Goal: Find specific page/section: Find specific page/section

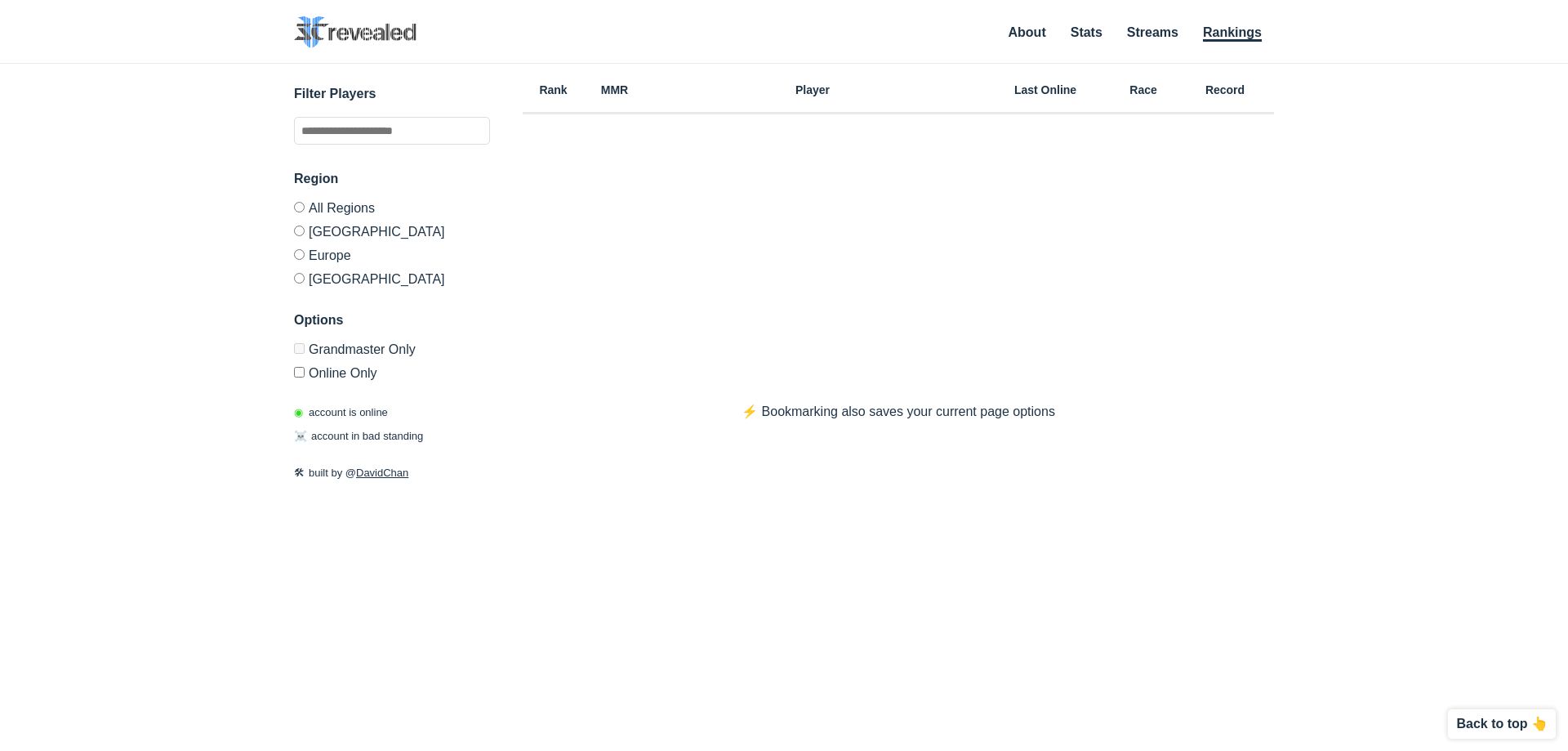
click at [346, 244] on label "Europe" at bounding box center [392, 255] width 196 height 23
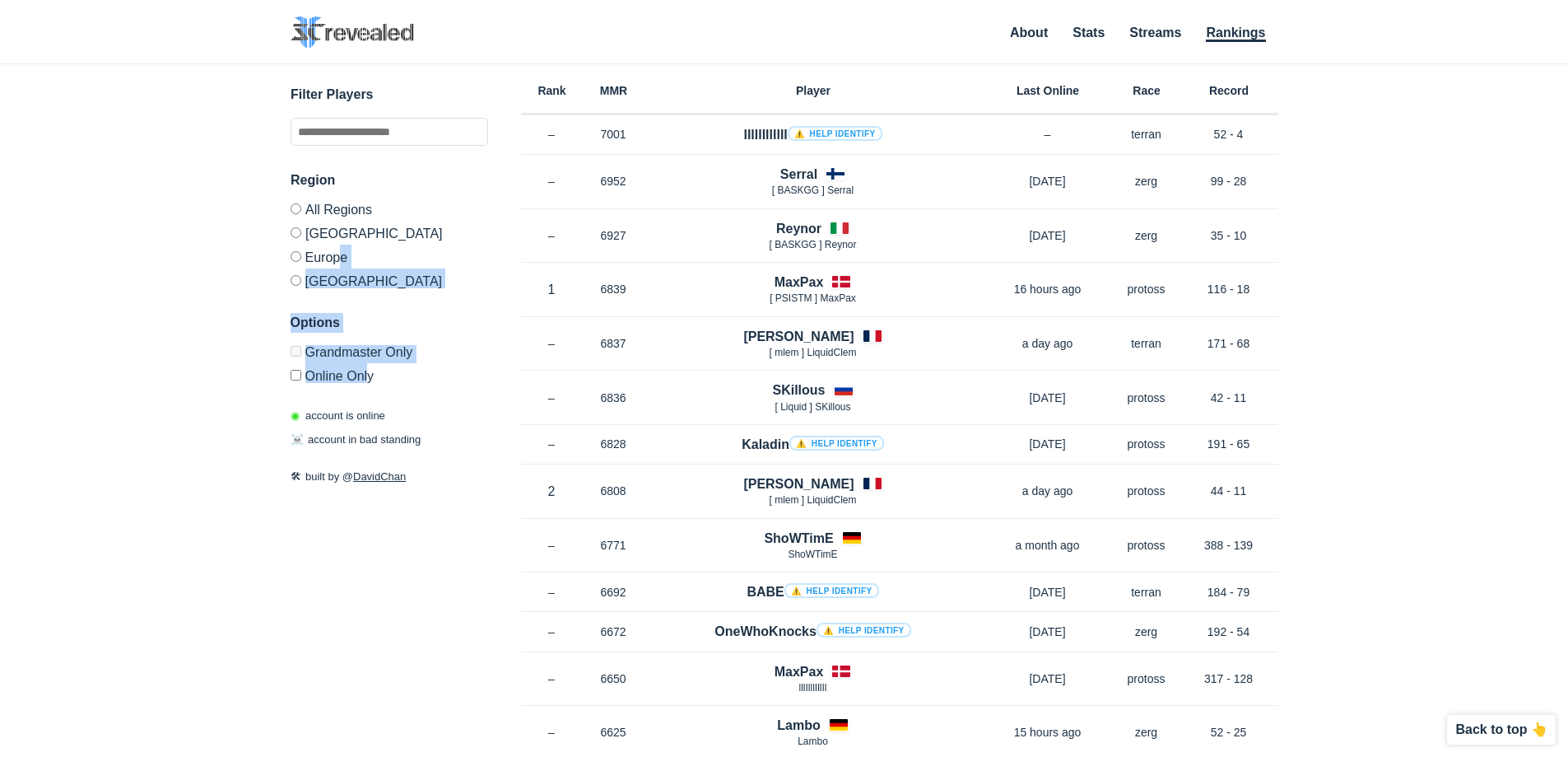
drag, startPoint x: 344, startPoint y: 250, endPoint x: 371, endPoint y: 368, distance: 121.0
click at [371, 368] on div "Region All Regions [GEOGRAPHIC_DATA] [GEOGRAPHIC_DATA] [GEOGRAPHIC_DATA] Option…" at bounding box center [390, 277] width 198 height 212
click at [371, 368] on label "Online Only" at bounding box center [390, 374] width 198 height 20
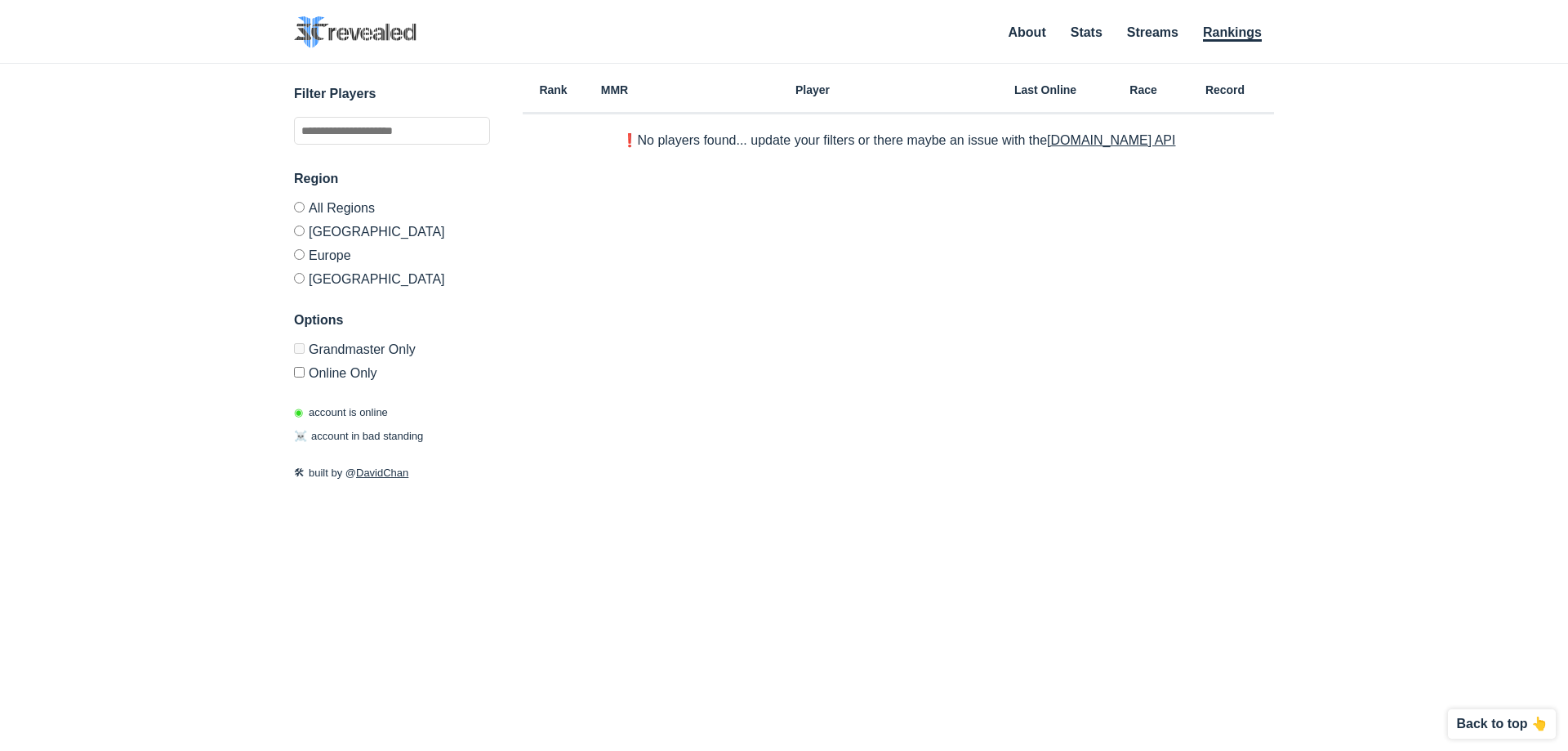
click at [368, 365] on label "Online Only" at bounding box center [392, 371] width 196 height 20
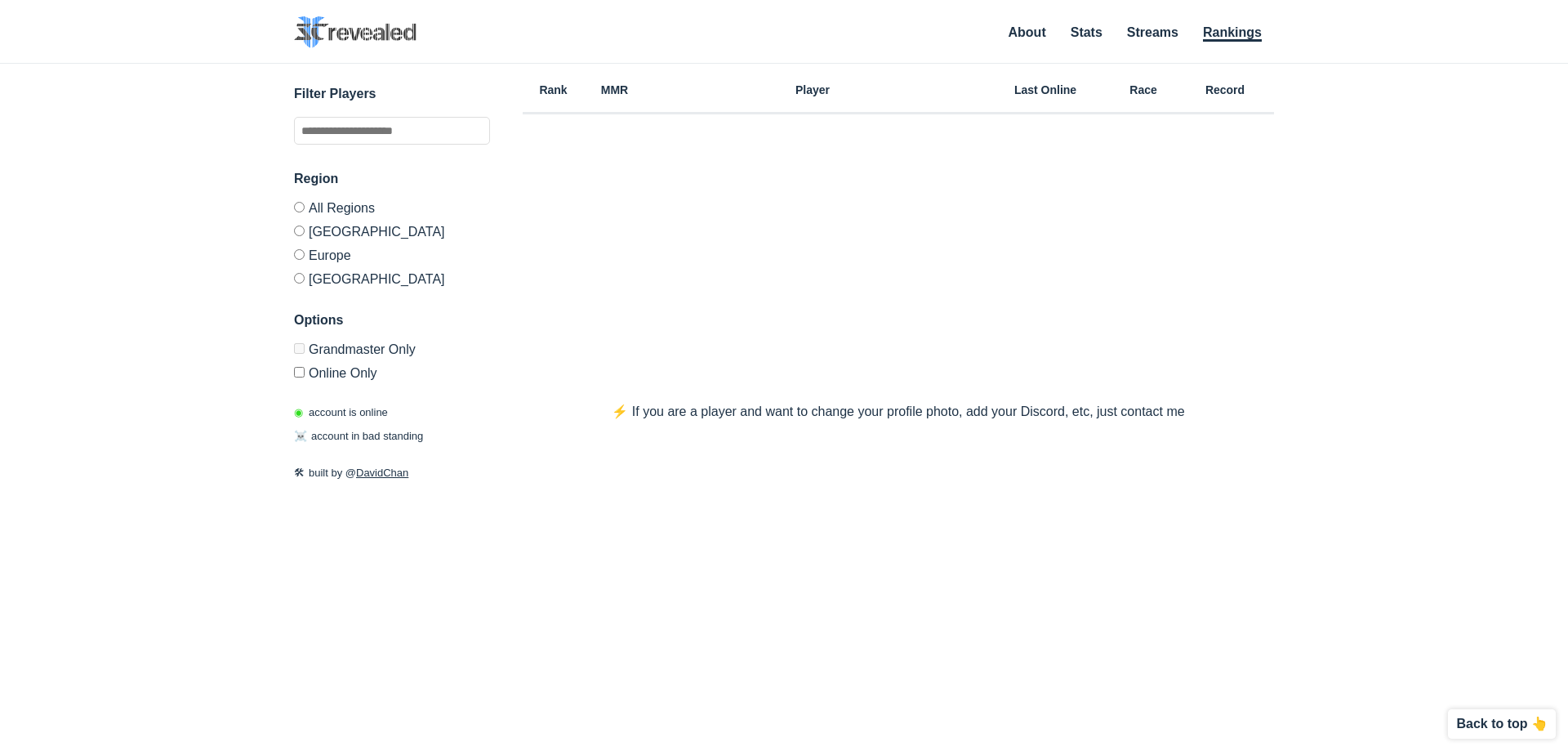
click at [361, 261] on label "Europe" at bounding box center [392, 255] width 196 height 23
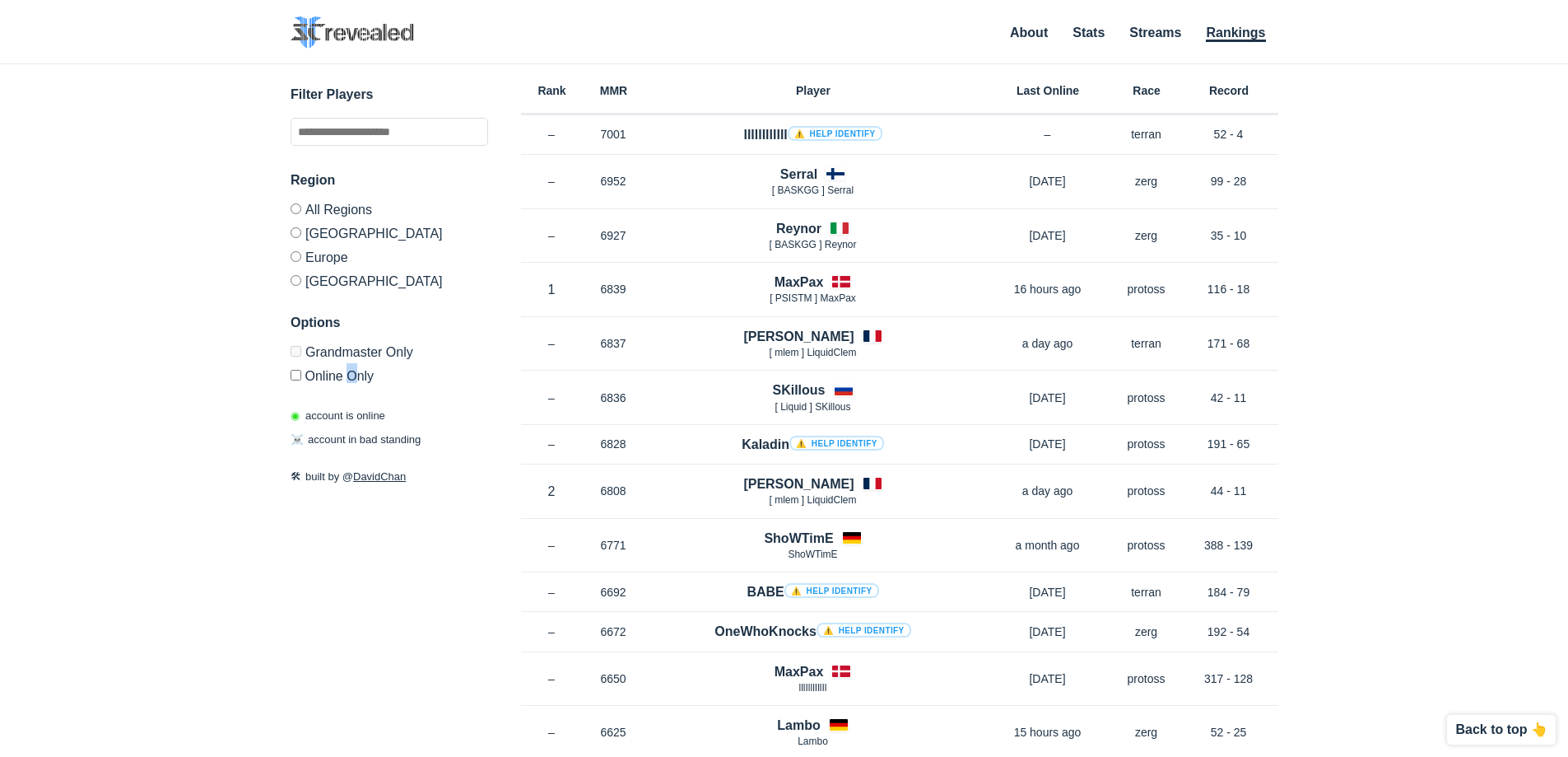
click at [353, 382] on label "Online Only" at bounding box center [390, 374] width 198 height 20
click at [348, 381] on label "Online Only" at bounding box center [390, 374] width 198 height 20
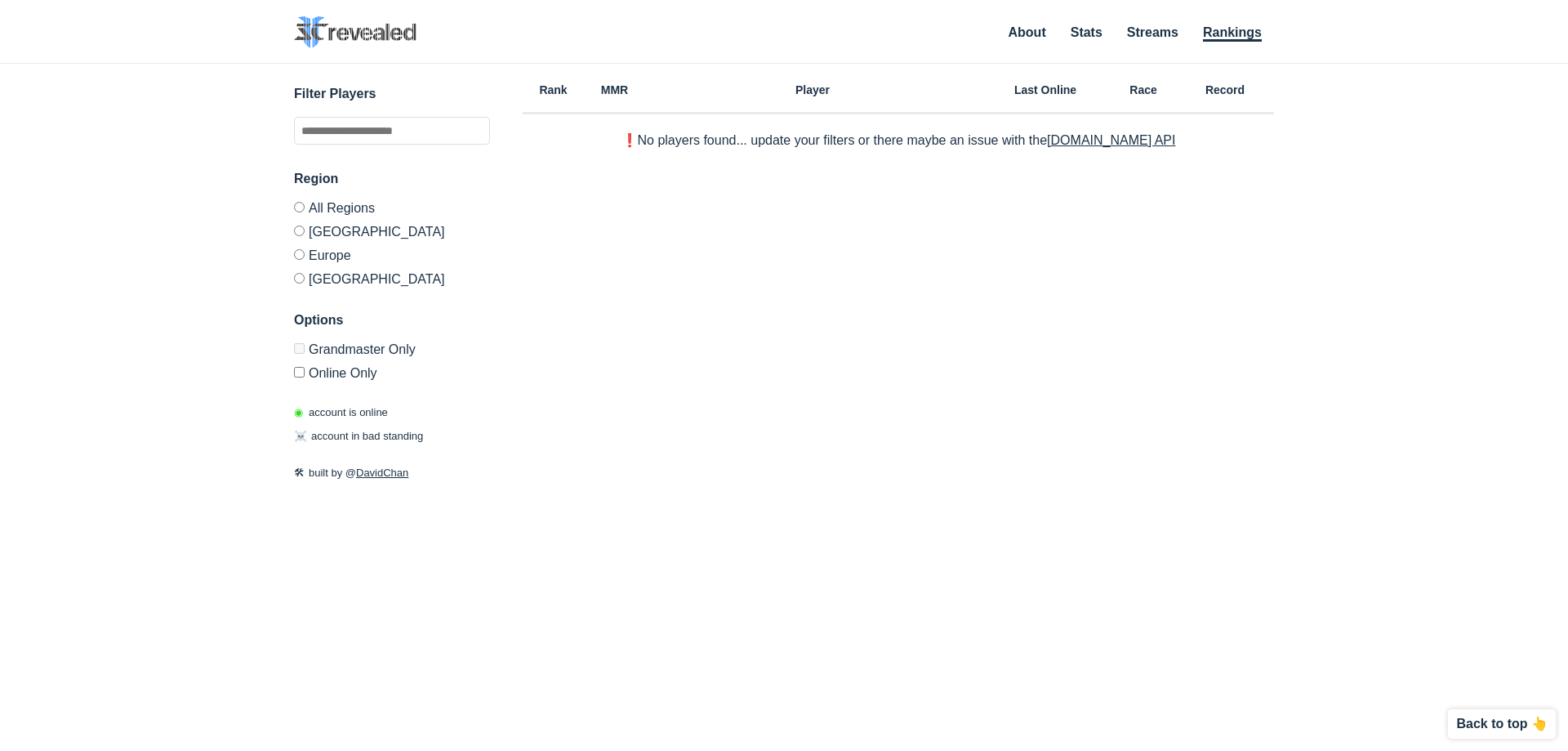
click at [344, 374] on label "Online Only" at bounding box center [392, 371] width 196 height 20
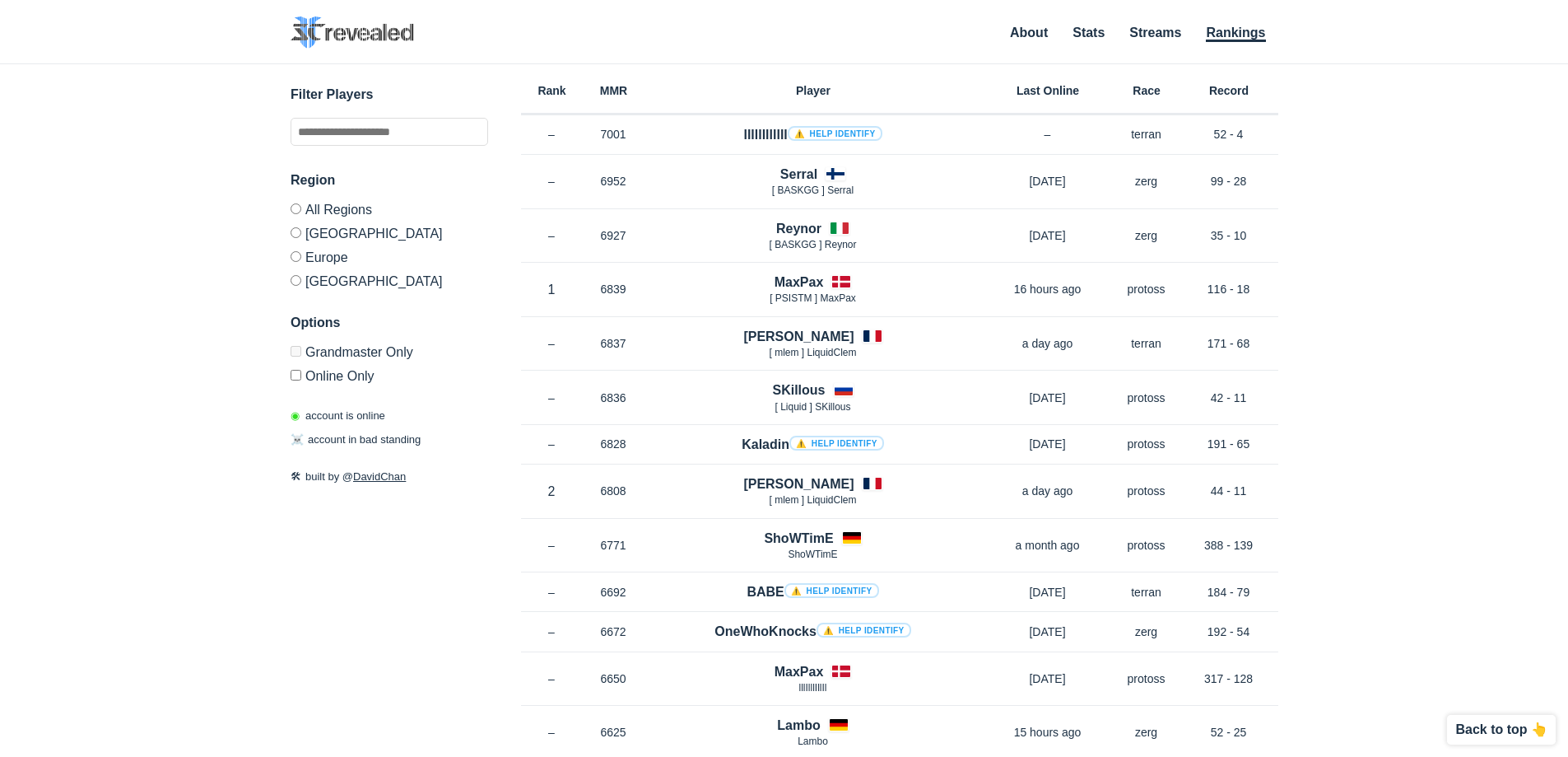
click at [339, 277] on label "[GEOGRAPHIC_DATA]" at bounding box center [390, 278] width 198 height 20
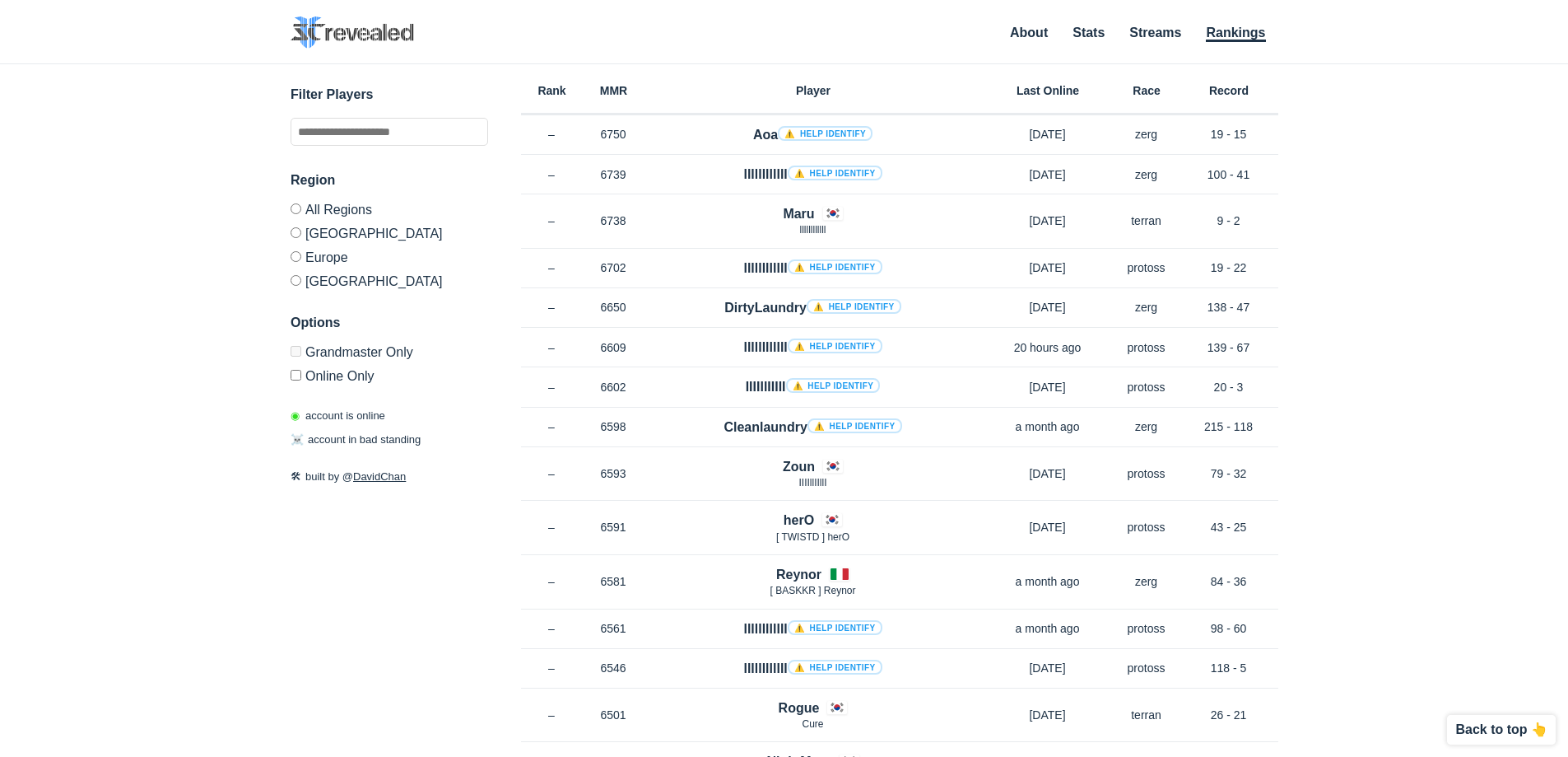
click at [346, 383] on div "Filter Players Region All Regions North America Europe Korea Options Grandmaste…" at bounding box center [390, 285] width 198 height 400
click at [345, 375] on label "Online Only" at bounding box center [390, 374] width 198 height 20
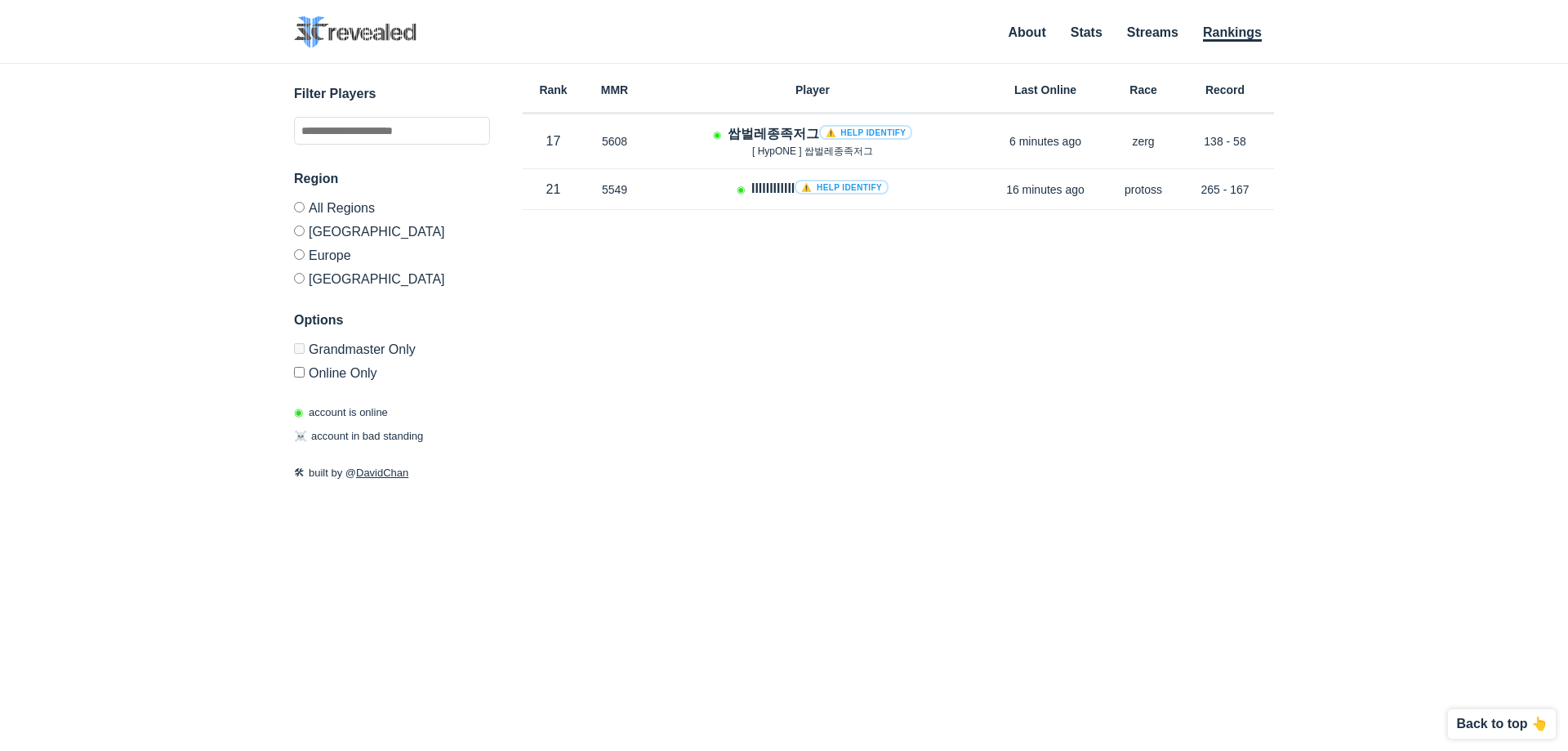
click at [337, 228] on label "[GEOGRAPHIC_DATA]" at bounding box center [392, 230] width 196 height 23
